Goal: Information Seeking & Learning: Learn about a topic

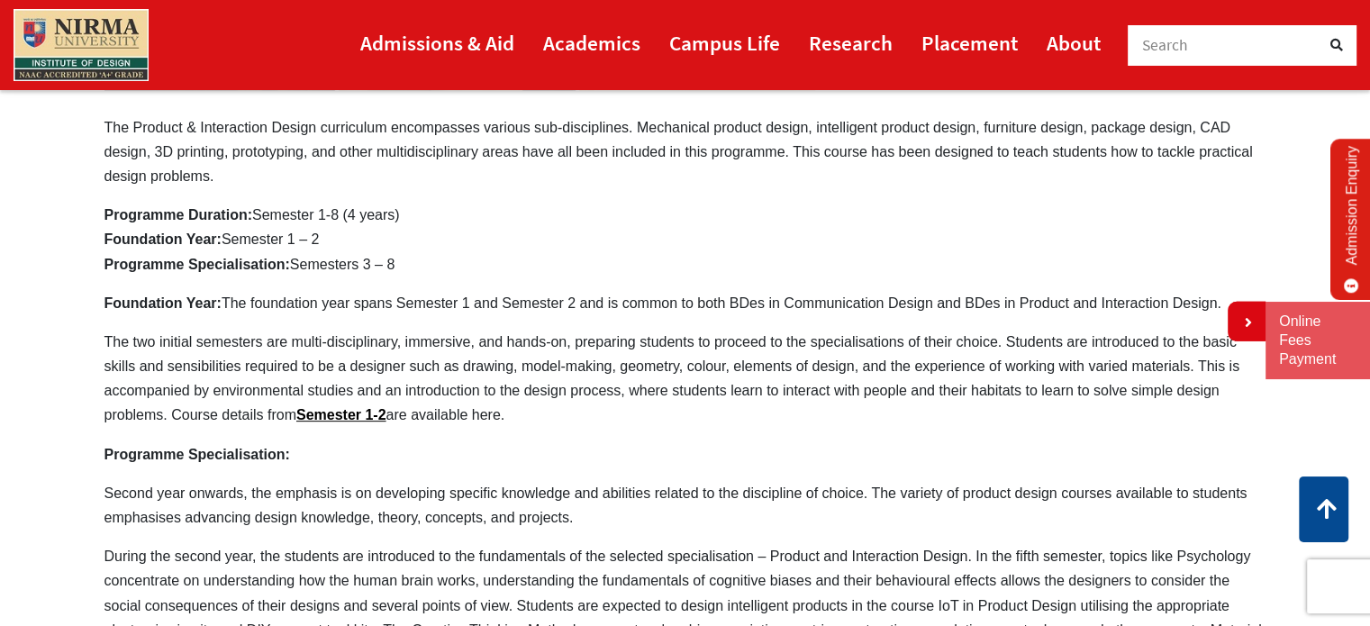
scroll to position [573, 0]
click at [348, 407] on link "Semester 1-2" at bounding box center [341, 414] width 90 height 15
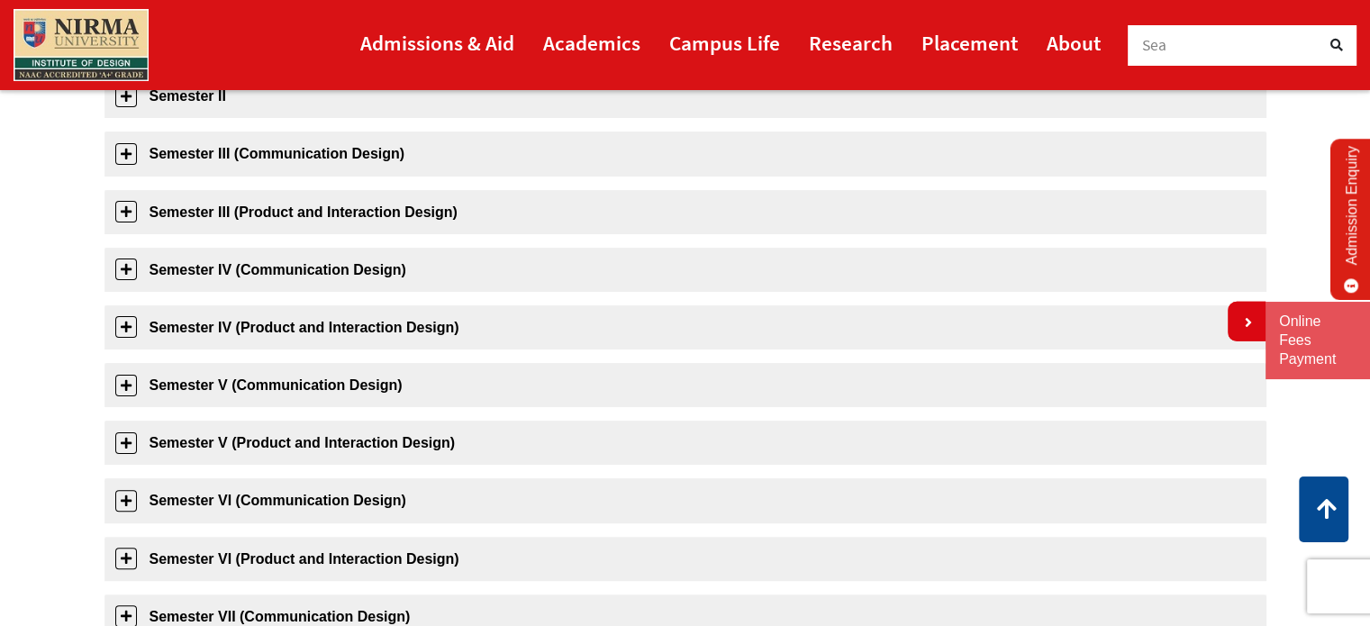
scroll to position [411, 0]
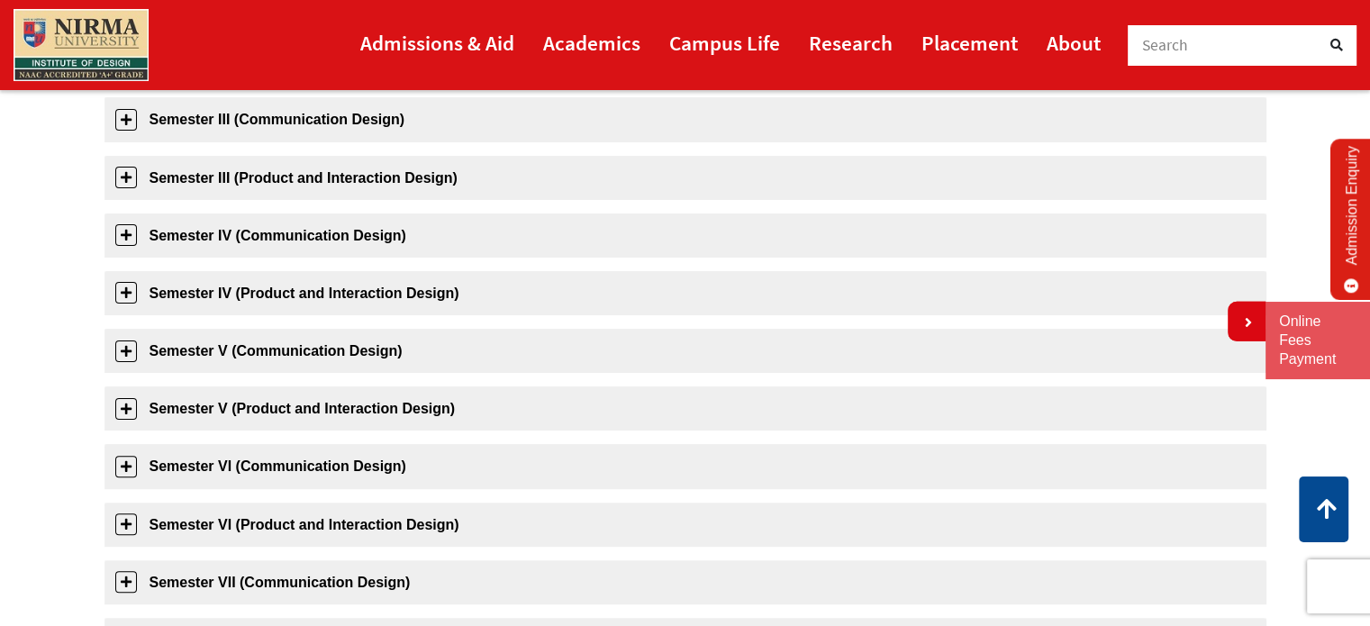
click at [348, 406] on link "Semester V (Product and Interaction Design)" at bounding box center [685, 408] width 1162 height 44
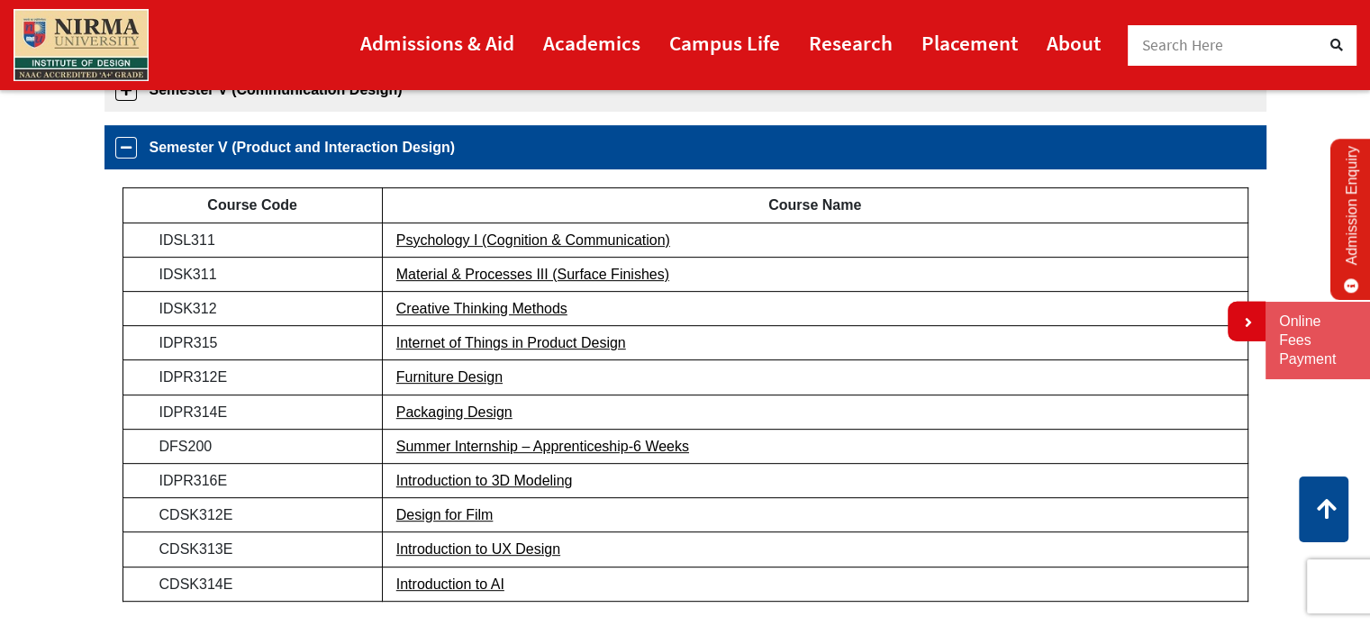
scroll to position [688, 0]
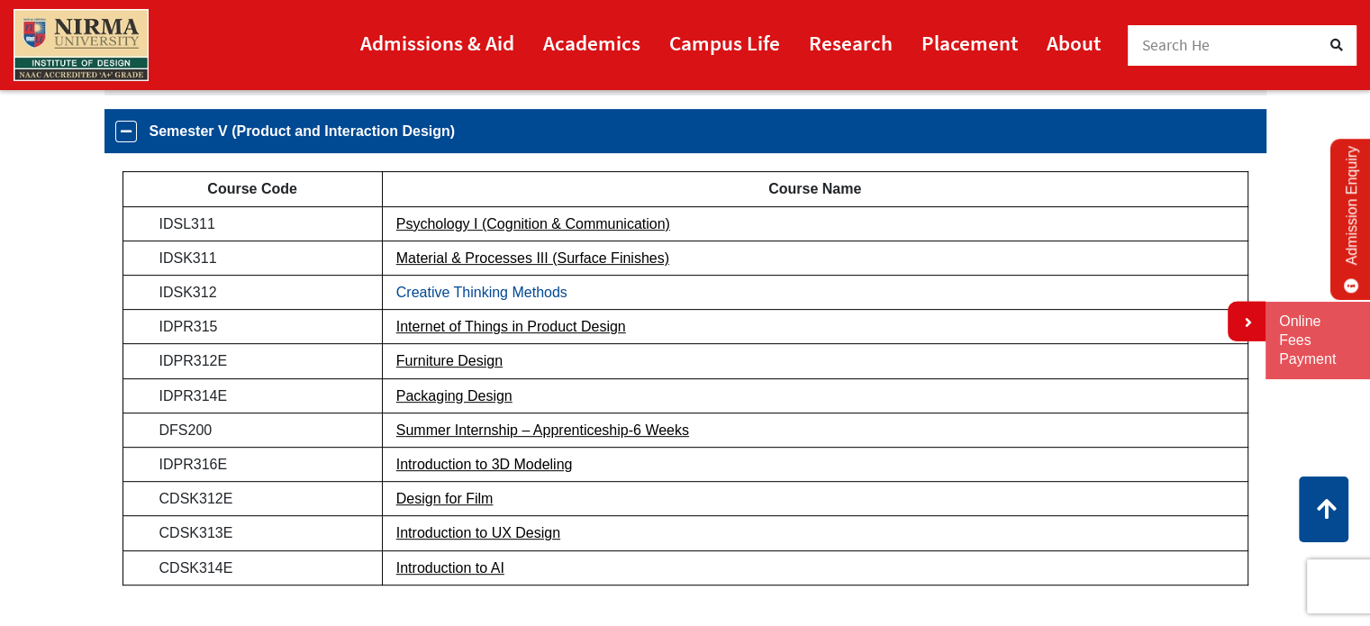
click at [493, 291] on link "Creative Thinking Methods" at bounding box center [481, 292] width 171 height 15
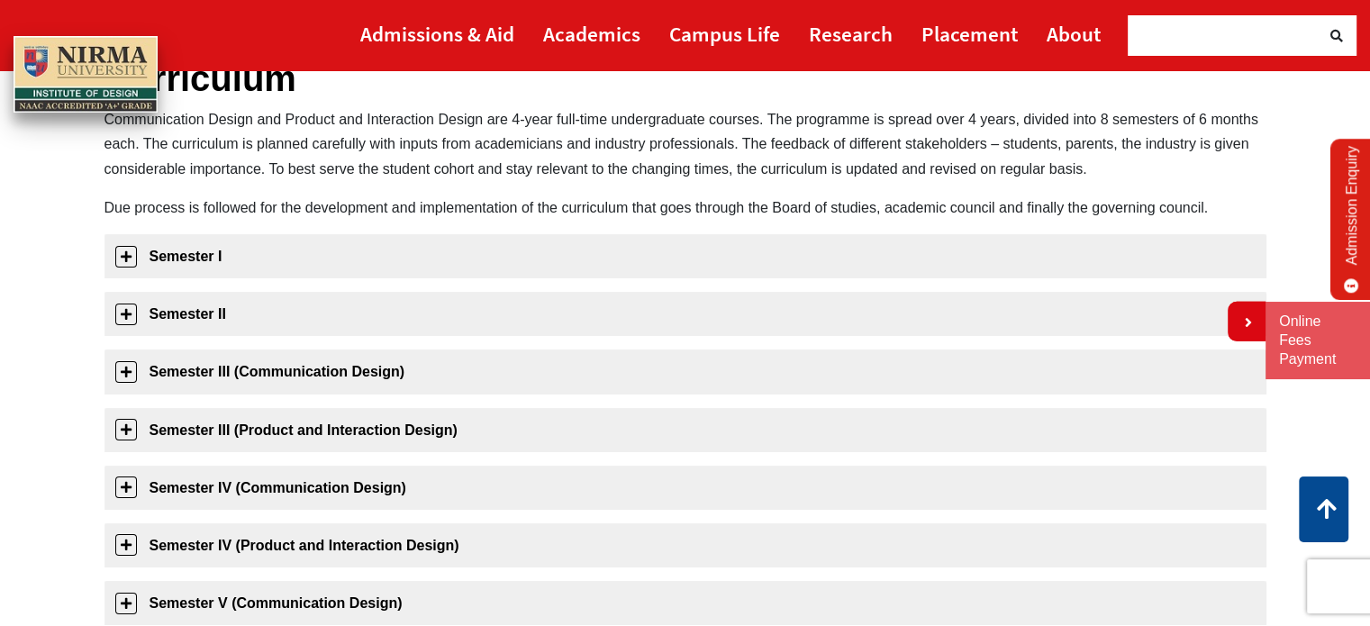
scroll to position [0, 0]
